Goal: Entertainment & Leisure: Browse casually

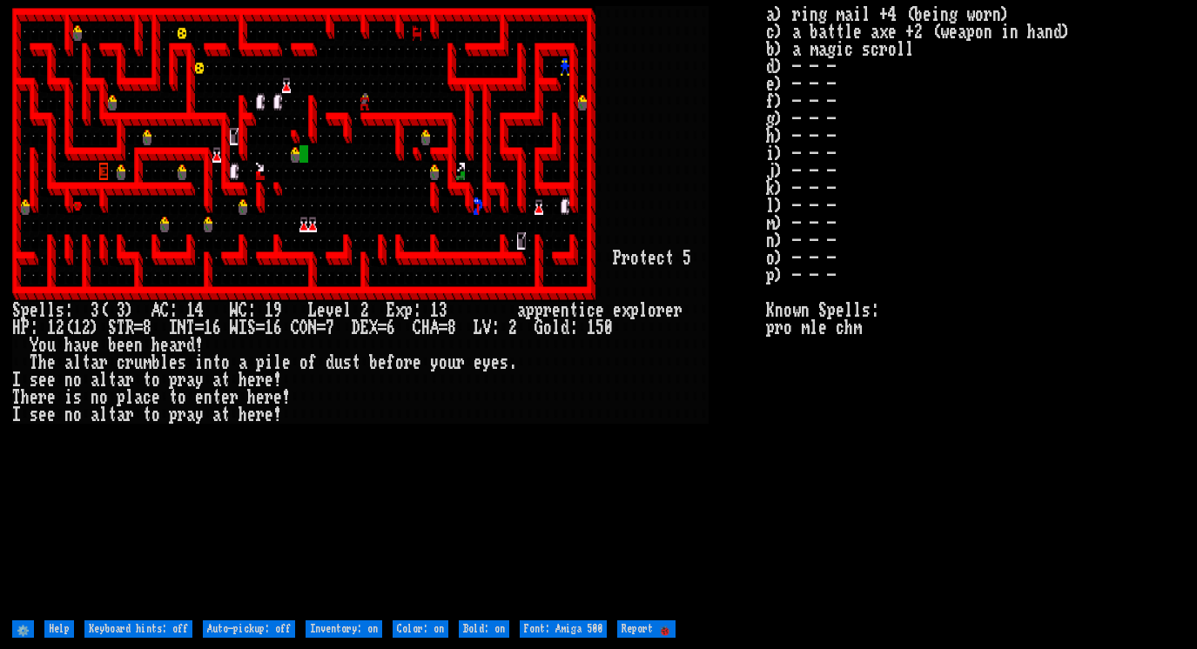
click at [1022, 267] on stats "a) ring mail +4 (being worn) c) a battle axe +2 (weapon in hand) b) a magic scr…" at bounding box center [975, 311] width 419 height 610
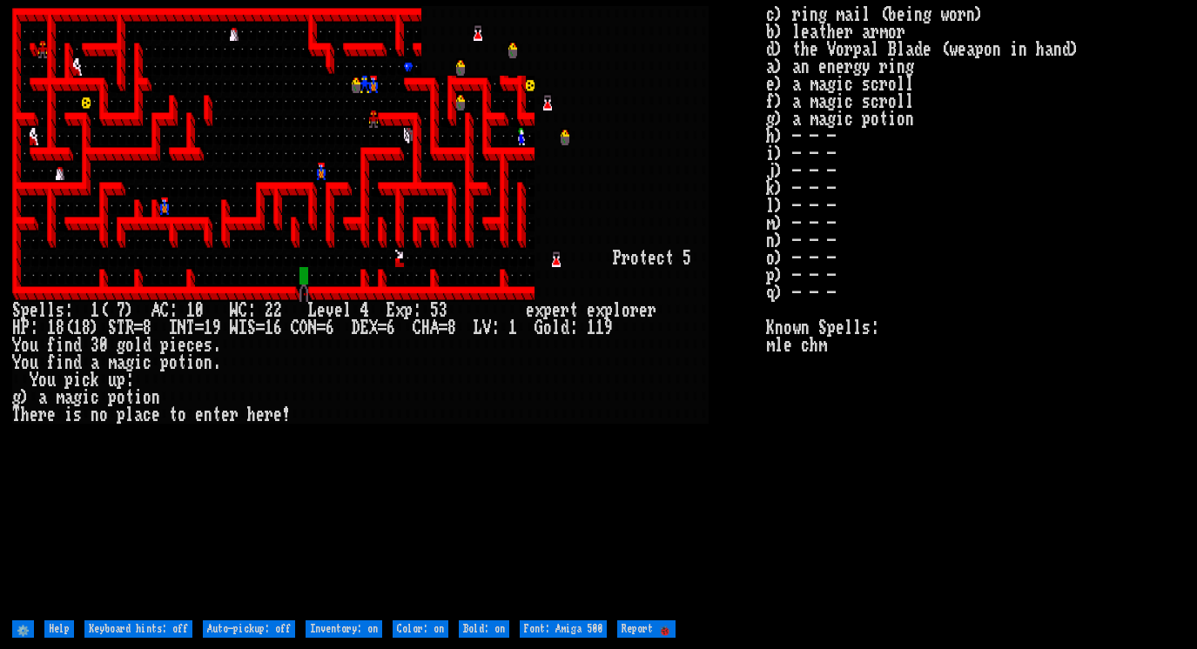
click at [770, 428] on stats "c) ring mail (being worn) b) leather armor d) the Vorpal Blade (weapon in hand)…" at bounding box center [975, 311] width 419 height 610
click at [365, 328] on div "E" at bounding box center [364, 327] width 9 height 17
